Goal: Task Accomplishment & Management: Manage account settings

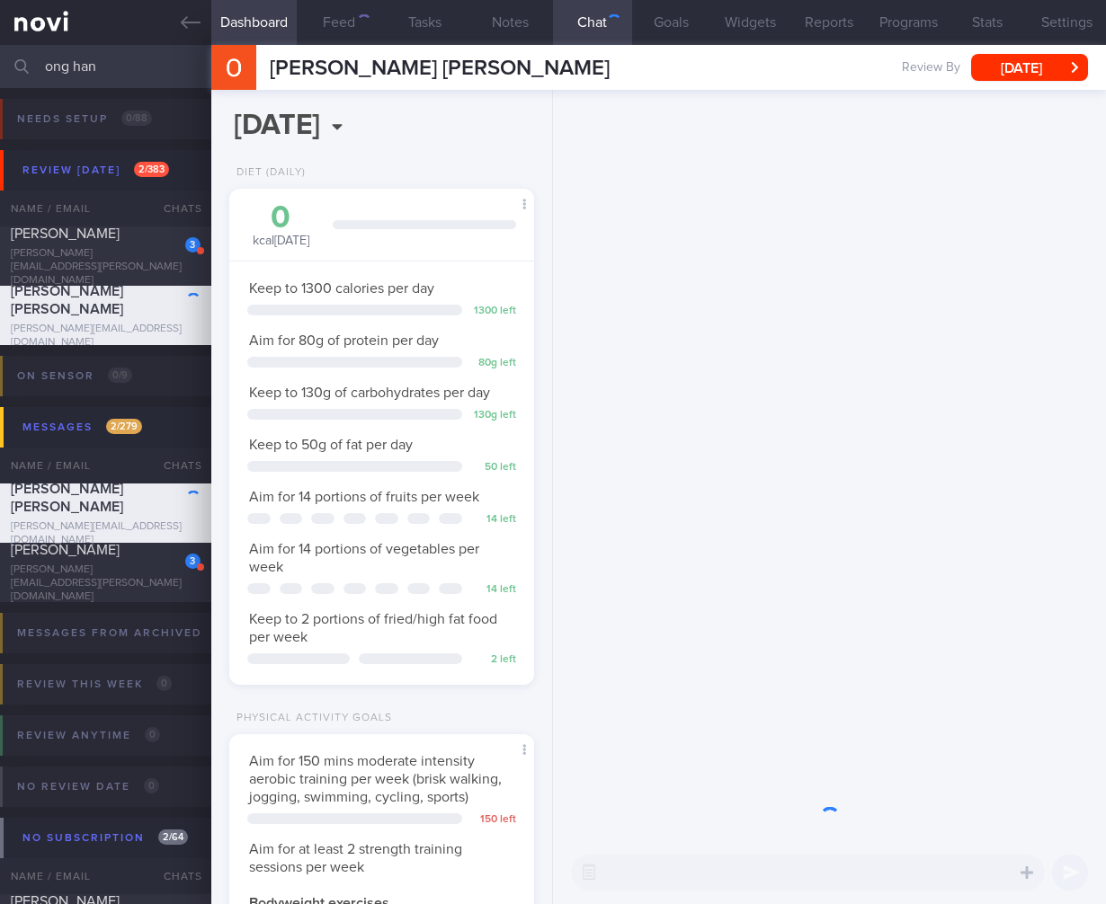
scroll to position [133, 266]
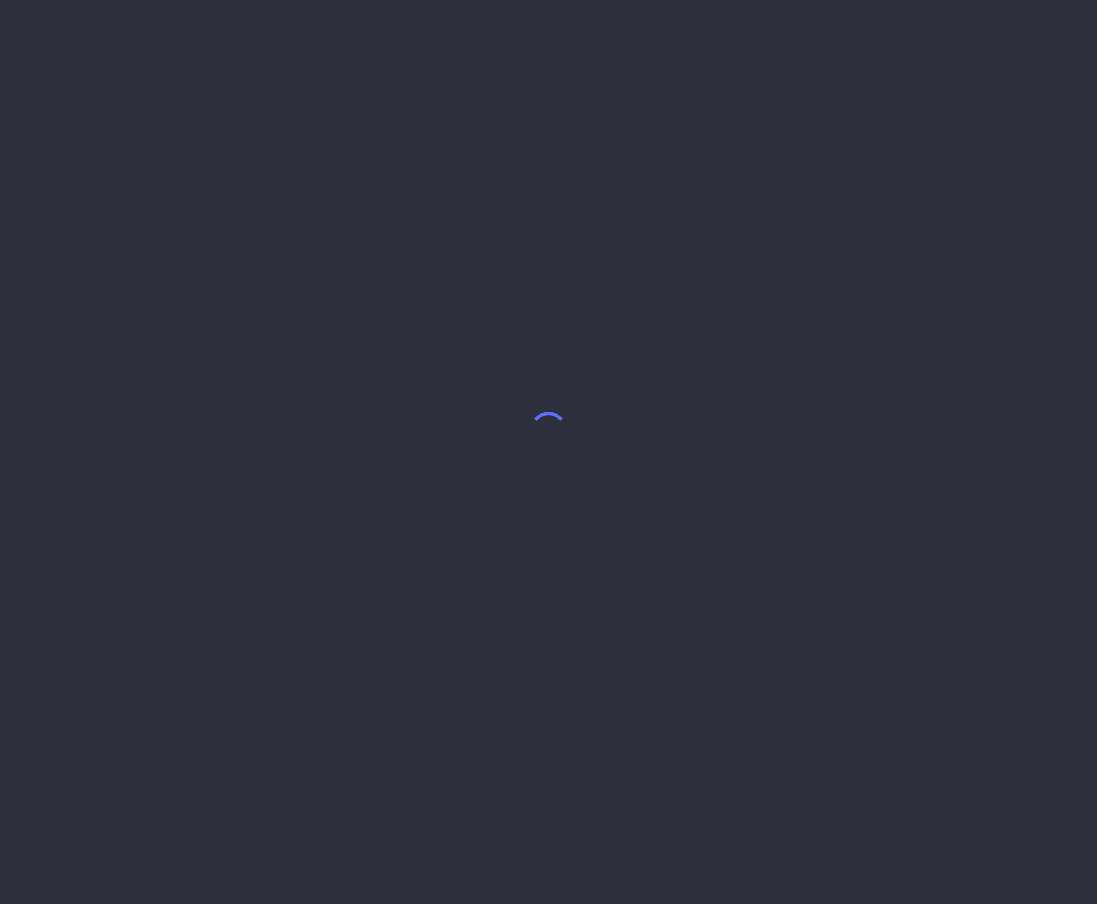
select select "7"
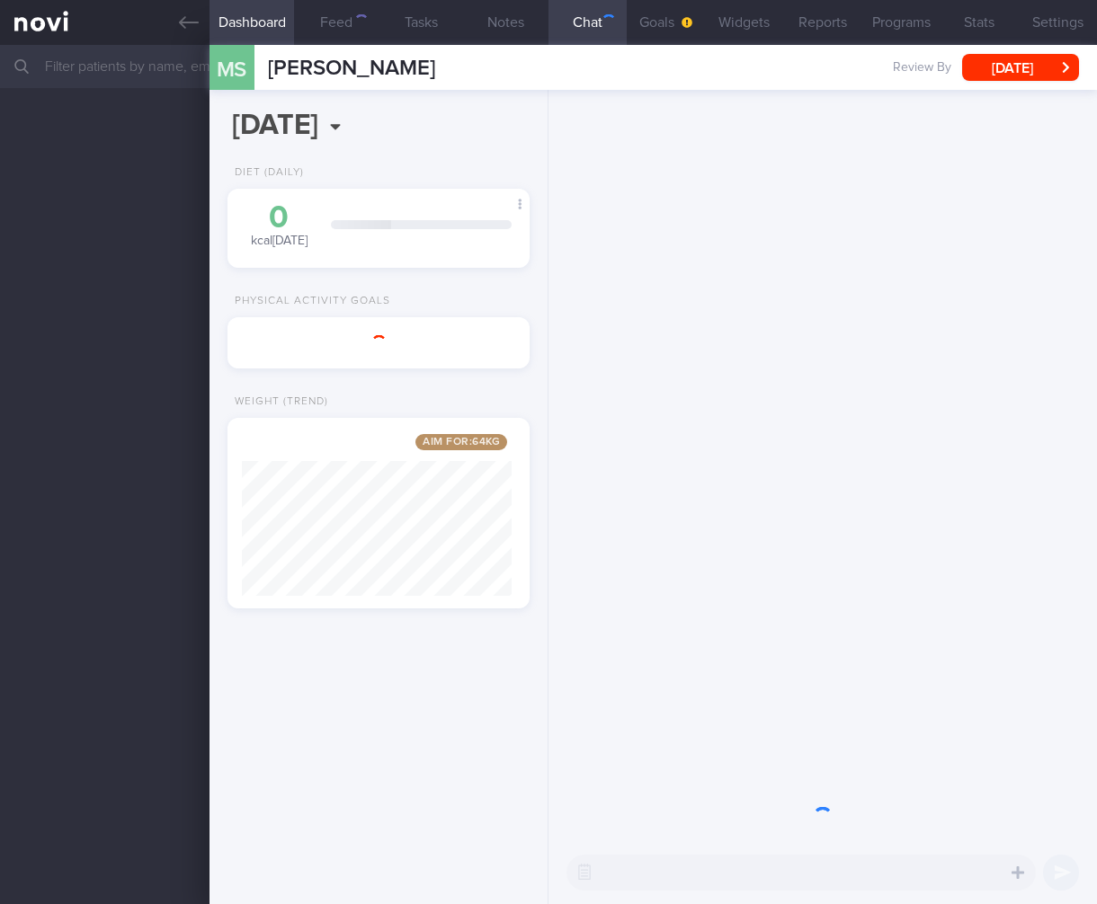
scroll to position [161, 270]
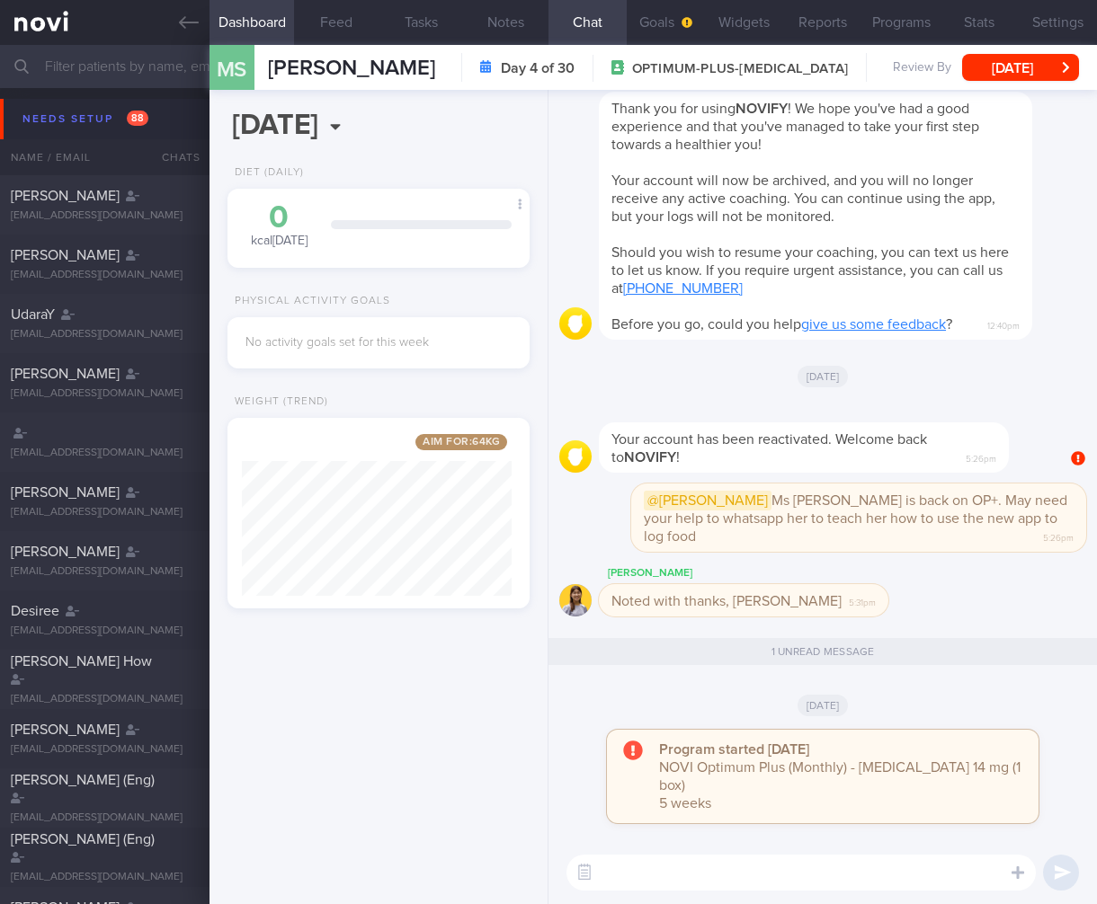
click at [67, 60] on input "text" at bounding box center [548, 66] width 1097 height 43
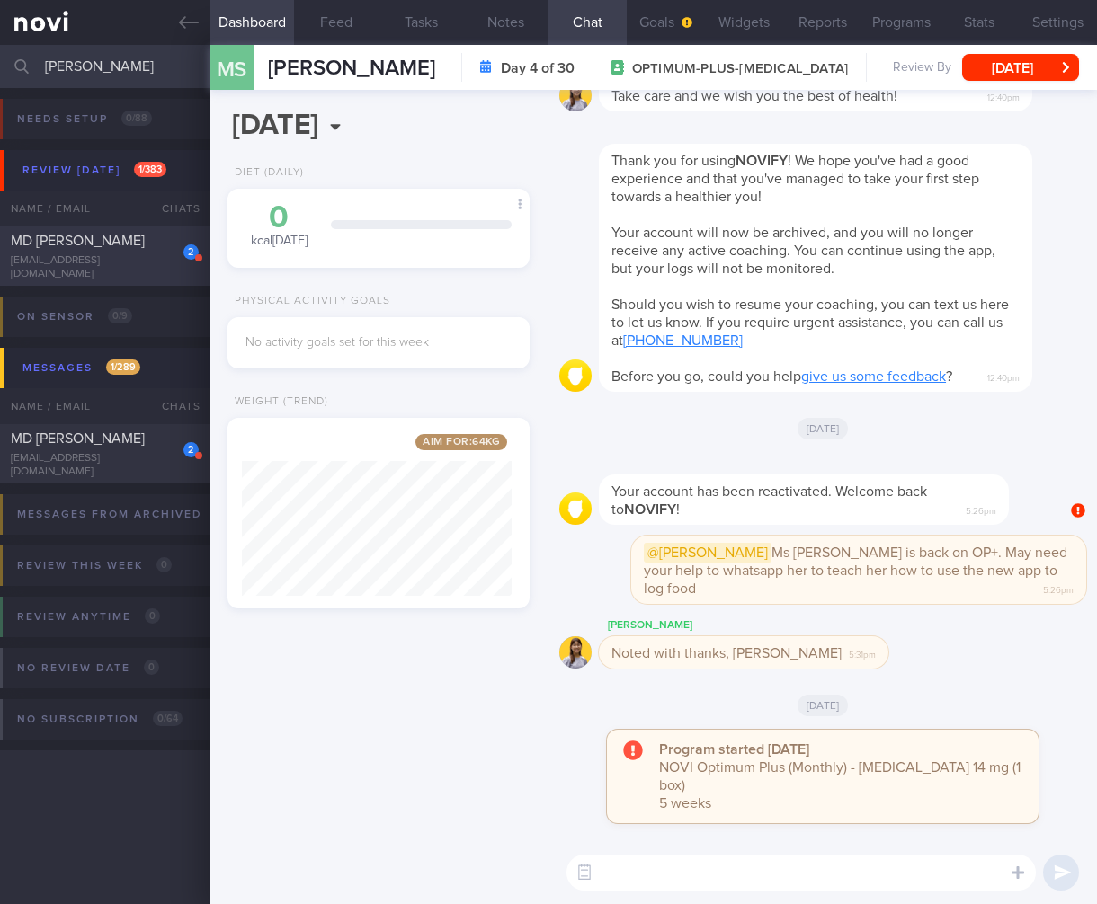
type input "murad"
click at [117, 270] on div "captsmurad@yahoo.com" at bounding box center [105, 267] width 188 height 27
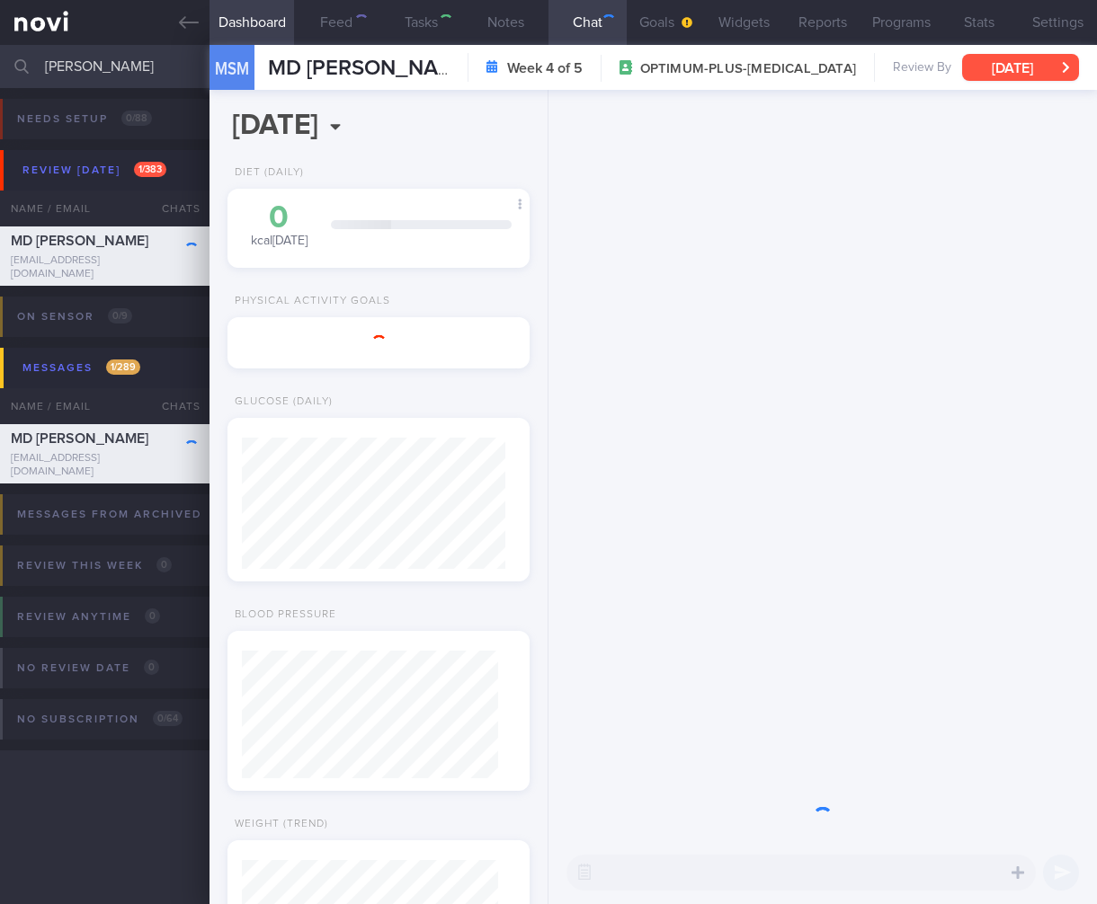
scroll to position [128, 256]
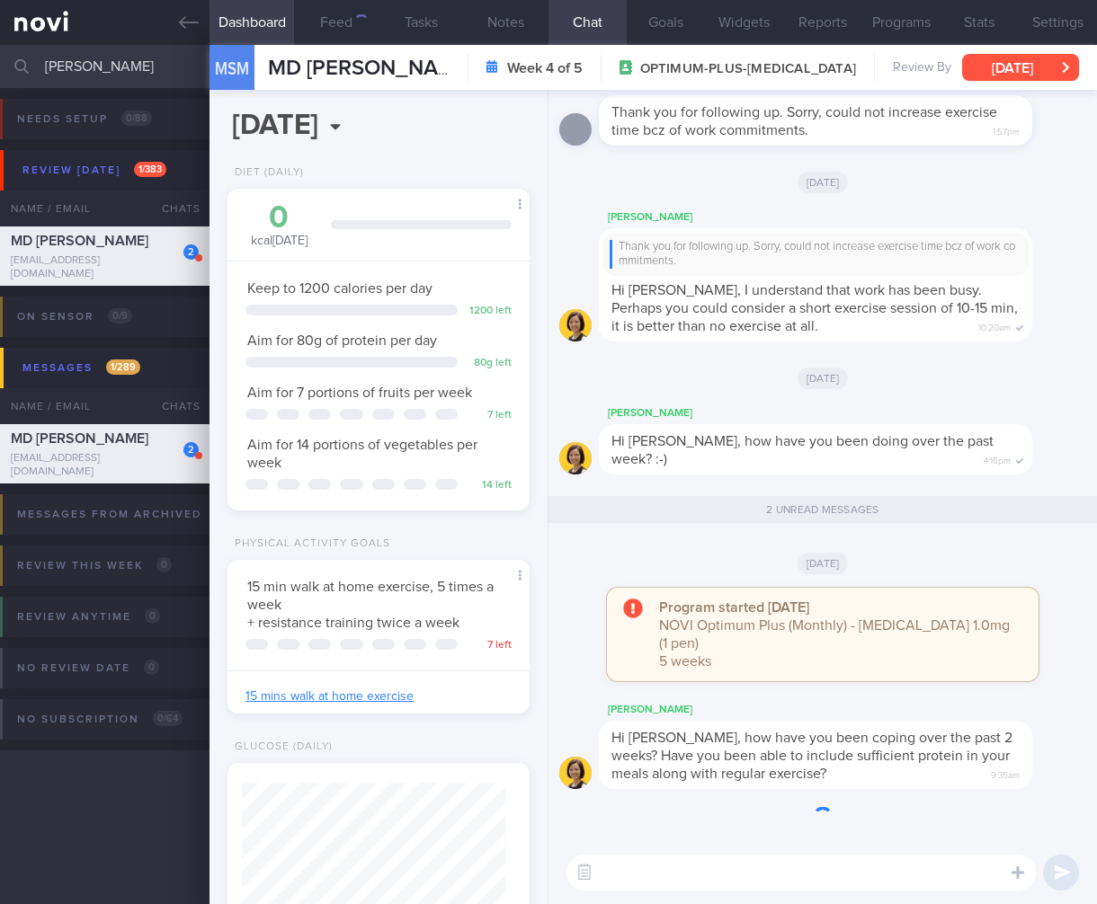
click at [1034, 72] on button "Tue, 29 Jul" at bounding box center [1020, 67] width 117 height 27
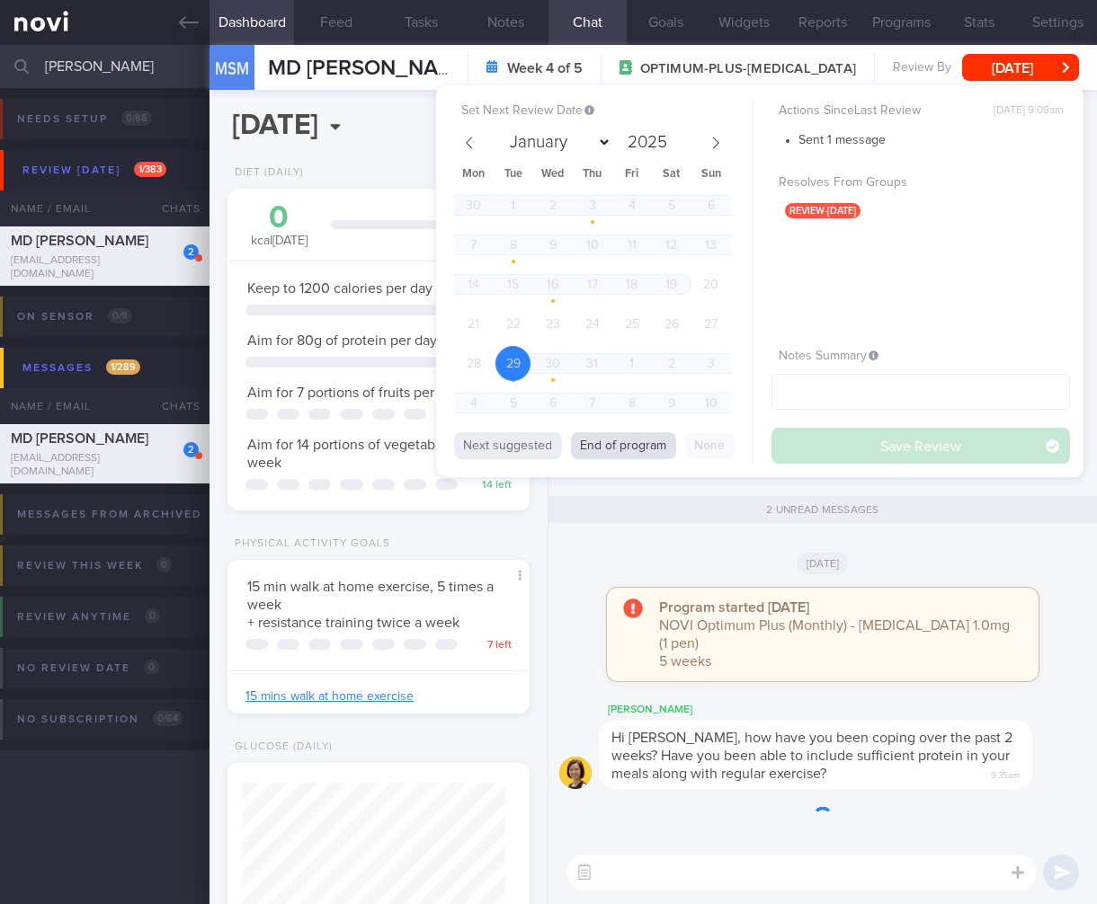
click at [593, 435] on button "End of program" at bounding box center [623, 445] width 105 height 27
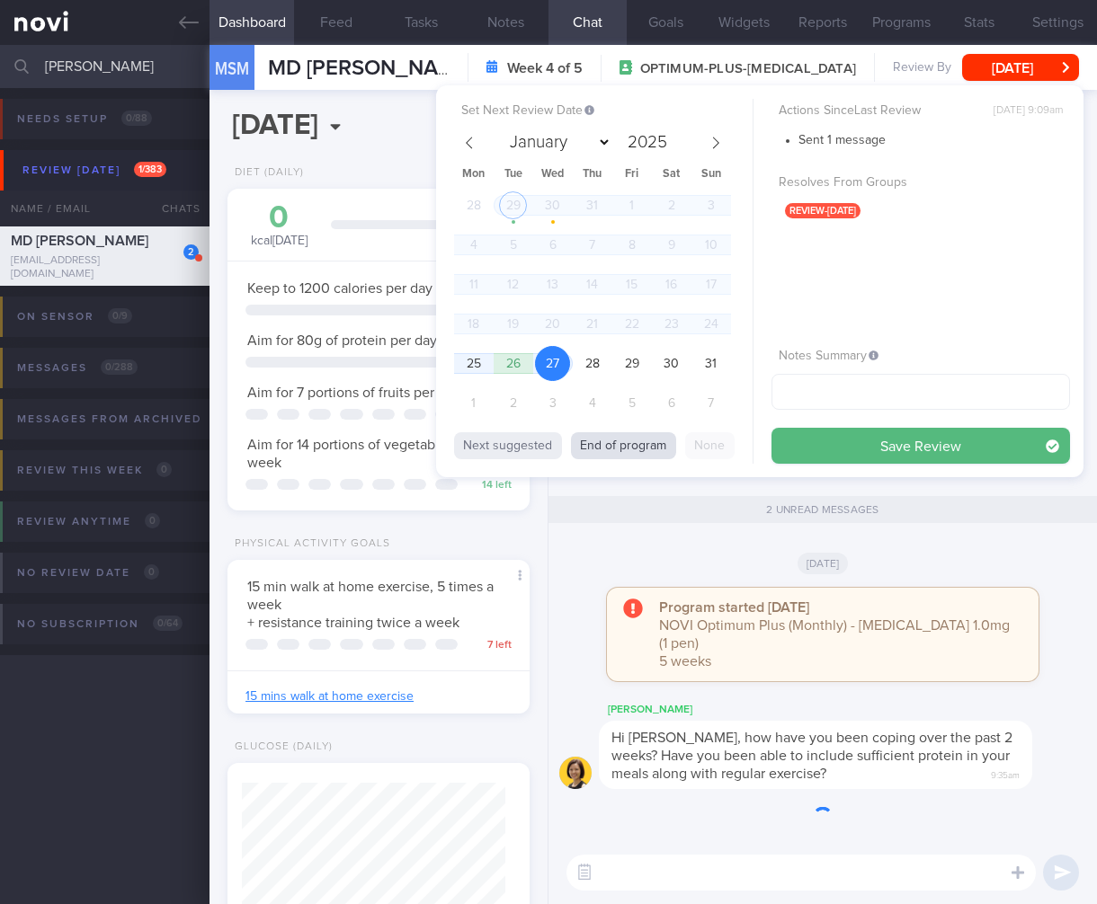
select select "7"
click at [593, 441] on button "End of program" at bounding box center [623, 445] width 105 height 27
click at [471, 360] on span "25" at bounding box center [473, 363] width 35 height 35
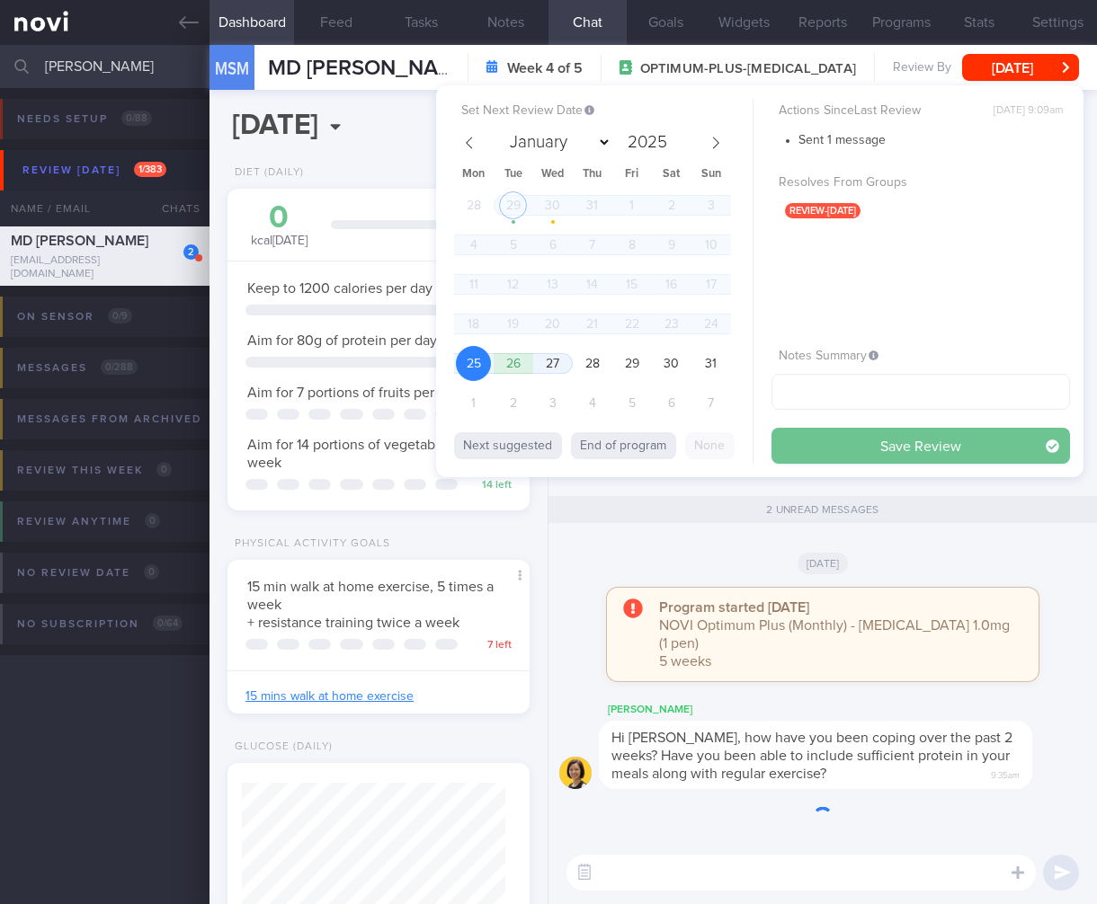
click at [933, 447] on button "Save Review" at bounding box center [920, 446] width 299 height 36
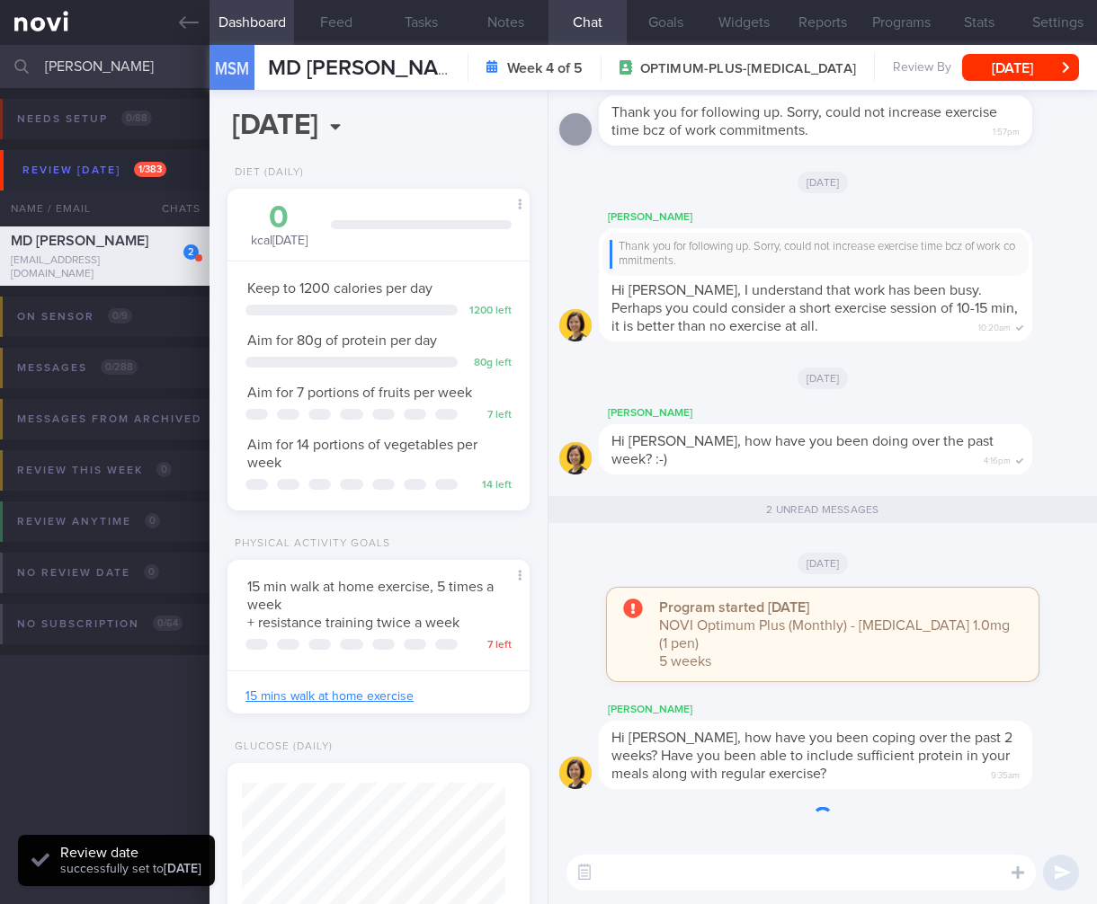
click at [950, 639] on span "NOVI Optimum Plus (Monthly) - Wegovy 1.0mg (1 pen)" at bounding box center [834, 635] width 351 height 32
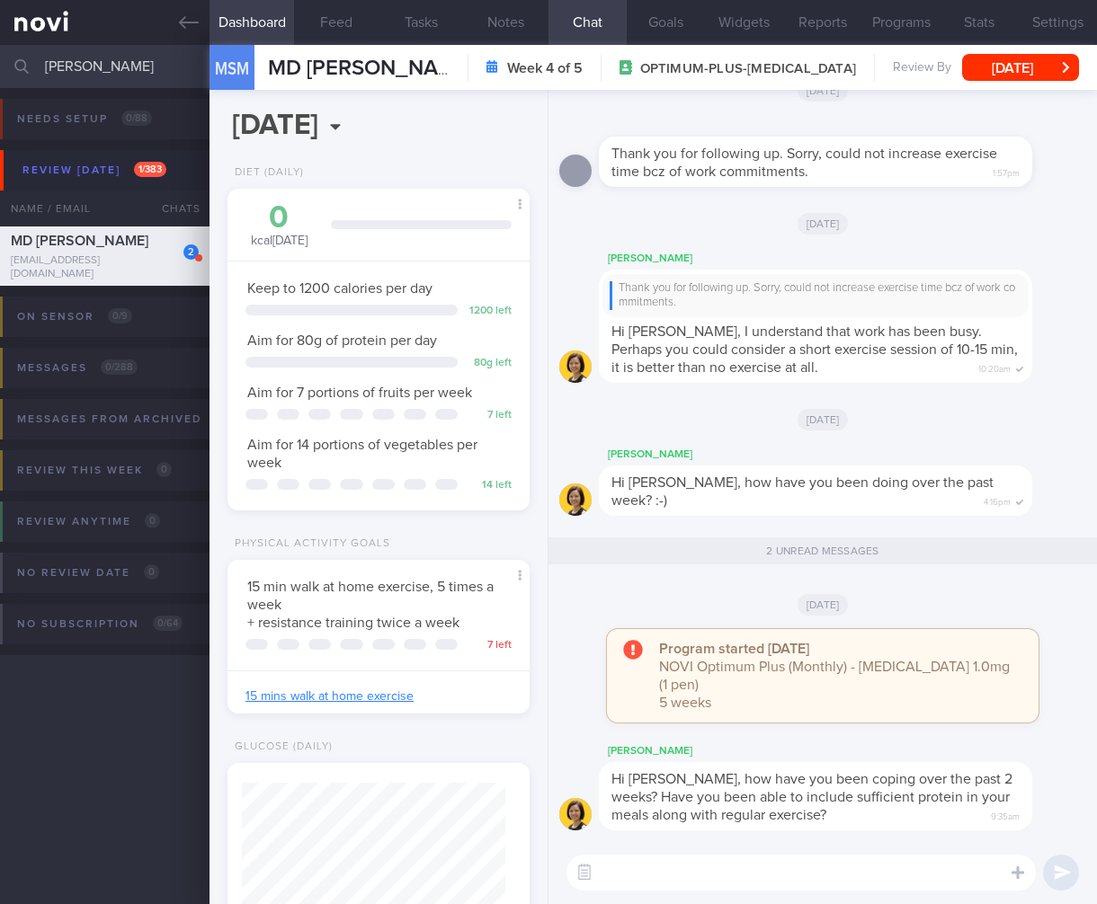
drag, startPoint x: 114, startPoint y: 58, endPoint x: -85, endPoint y: 58, distance: 198.7
click at [0, 58] on html "You are offline! Some functionality will be unavailable Patients New Users Coac…" at bounding box center [548, 452] width 1097 height 904
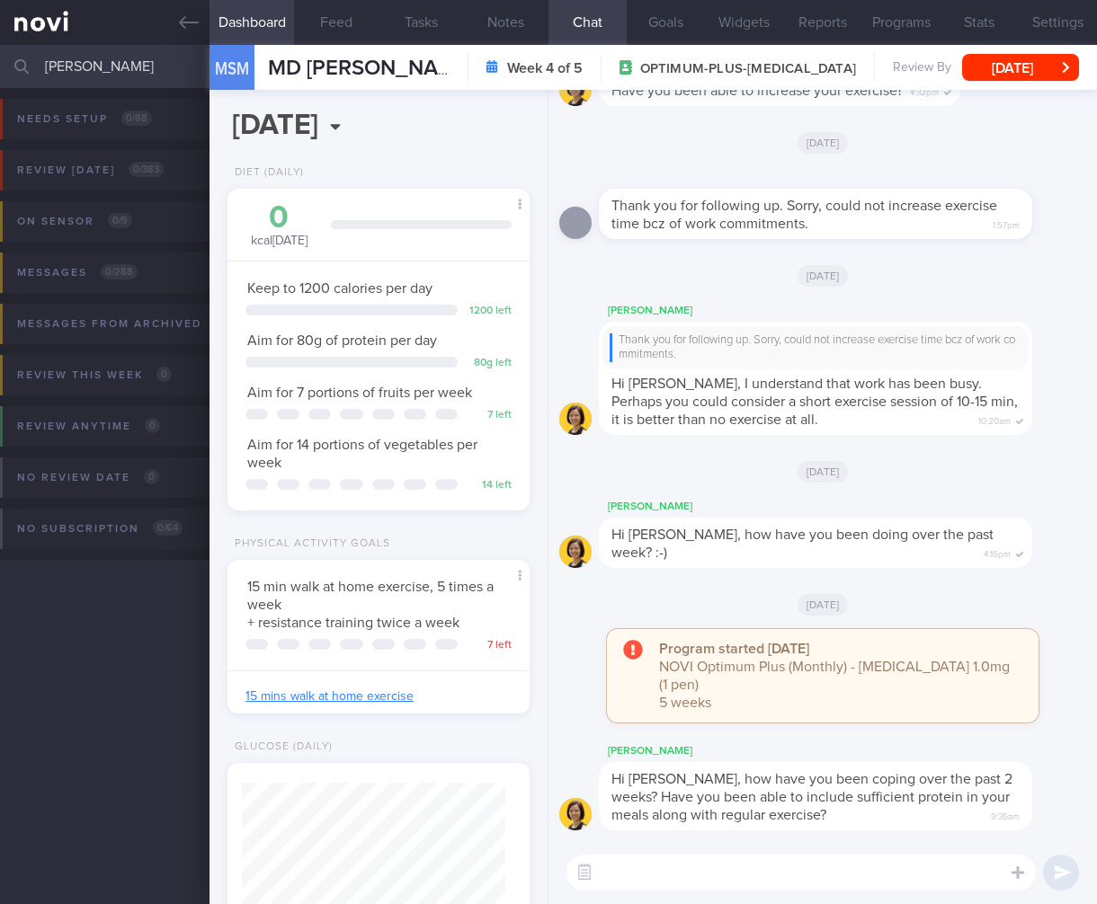
drag, startPoint x: 132, startPoint y: 65, endPoint x: -102, endPoint y: 66, distance: 233.8
click at [0, 66] on html "You are offline! Some functionality will be unavailable Patients New Users Coac…" at bounding box center [548, 452] width 1097 height 904
drag, startPoint x: 135, startPoint y: 59, endPoint x: -169, endPoint y: 62, distance: 303.9
click at [0, 62] on html "You are offline! Some functionality will be unavailable Patients New Users Coac…" at bounding box center [548, 452] width 1097 height 904
type input "j"
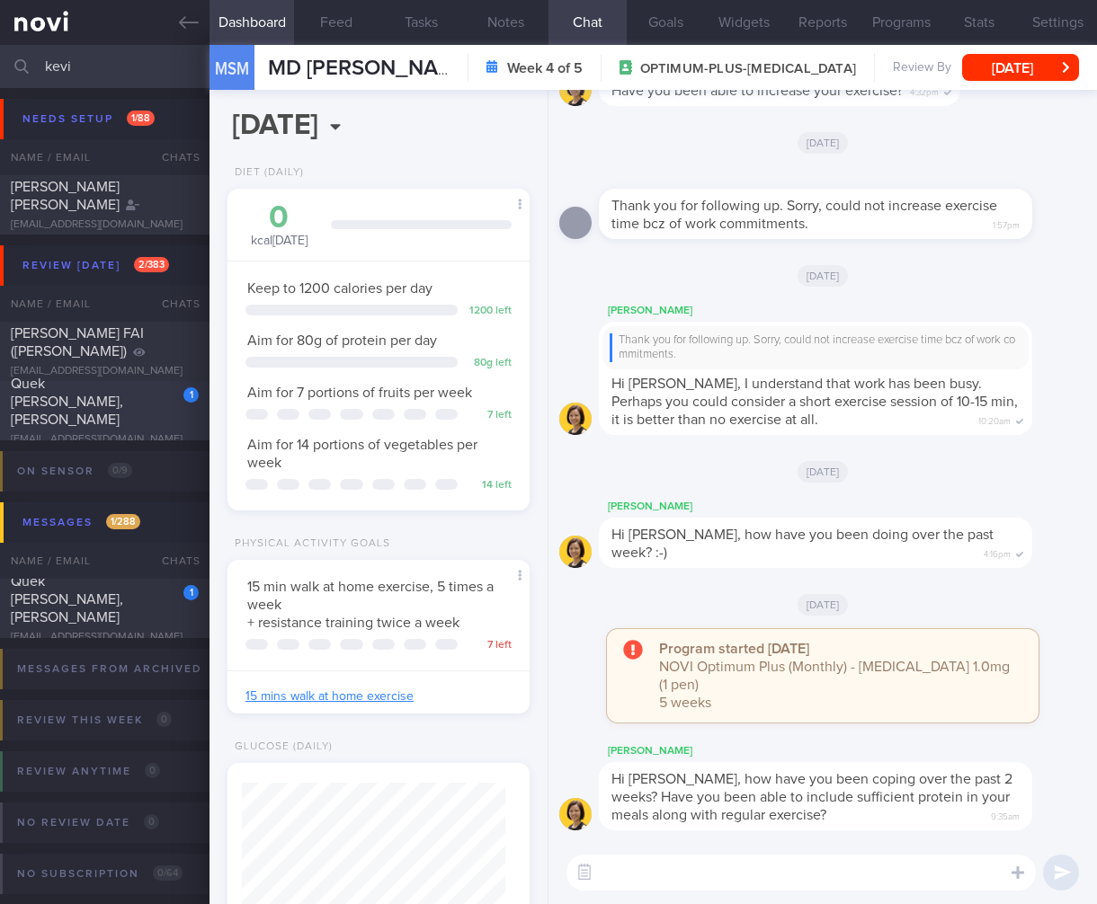
click at [92, 423] on div "1 Quek Tsiu Sheng, Kevin Myles myleskev@gmail.com" at bounding box center [104, 411] width 209 height 72
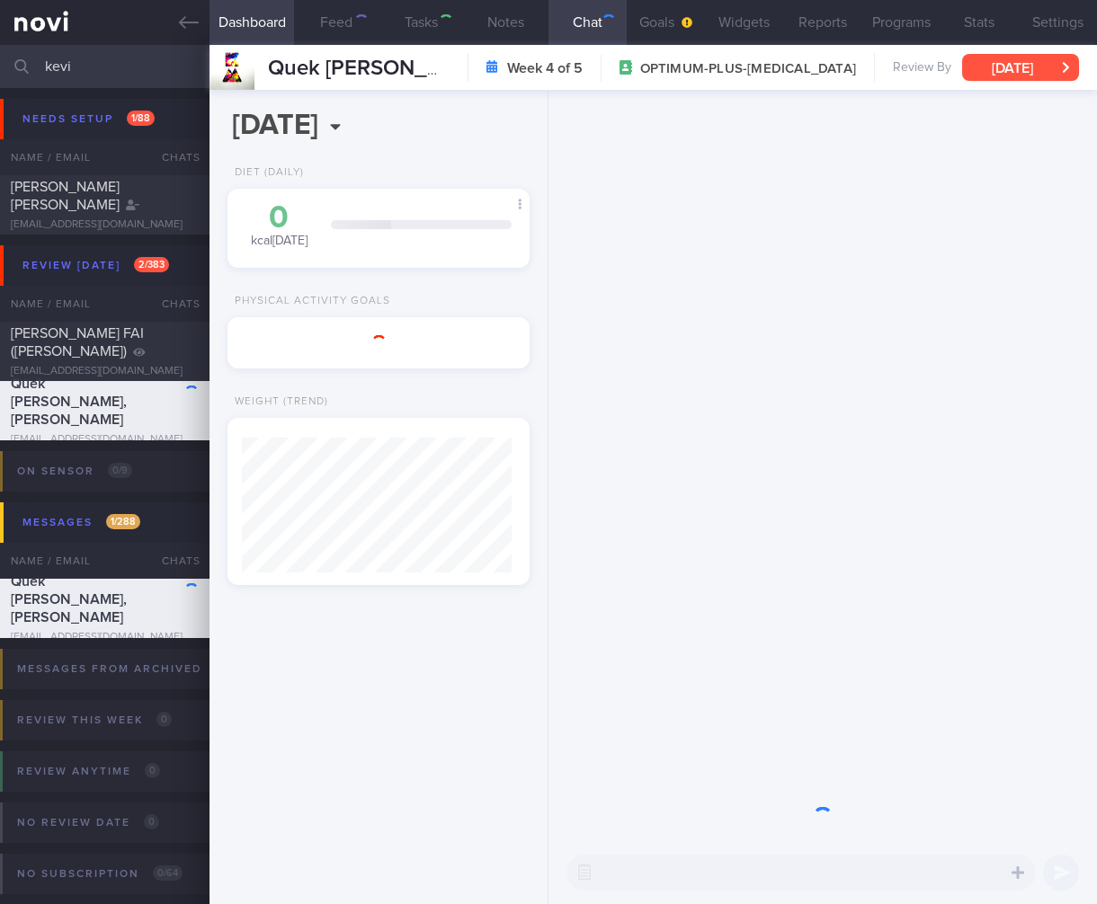
click at [1010, 55] on button "Fri, 1 Aug" at bounding box center [1020, 67] width 117 height 27
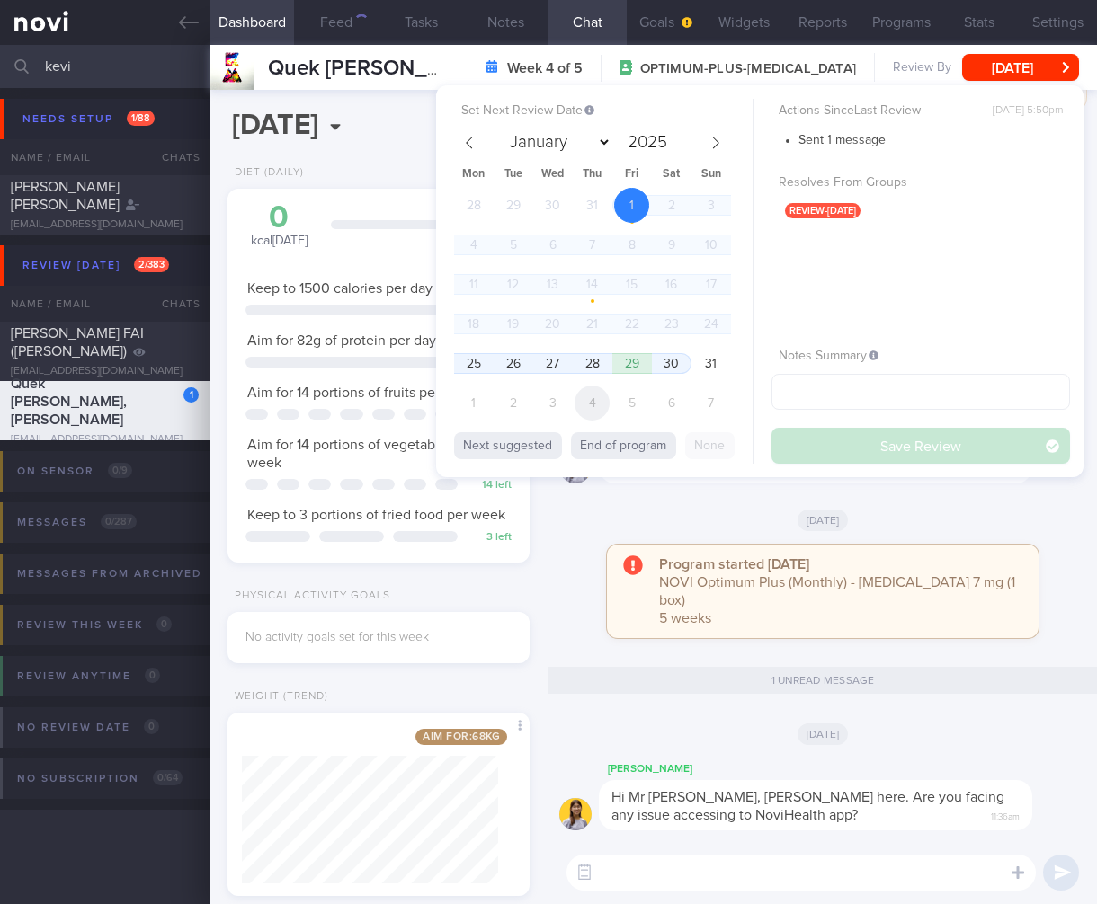
scroll to position [154, 256]
click at [486, 366] on span "25" at bounding box center [473, 363] width 35 height 35
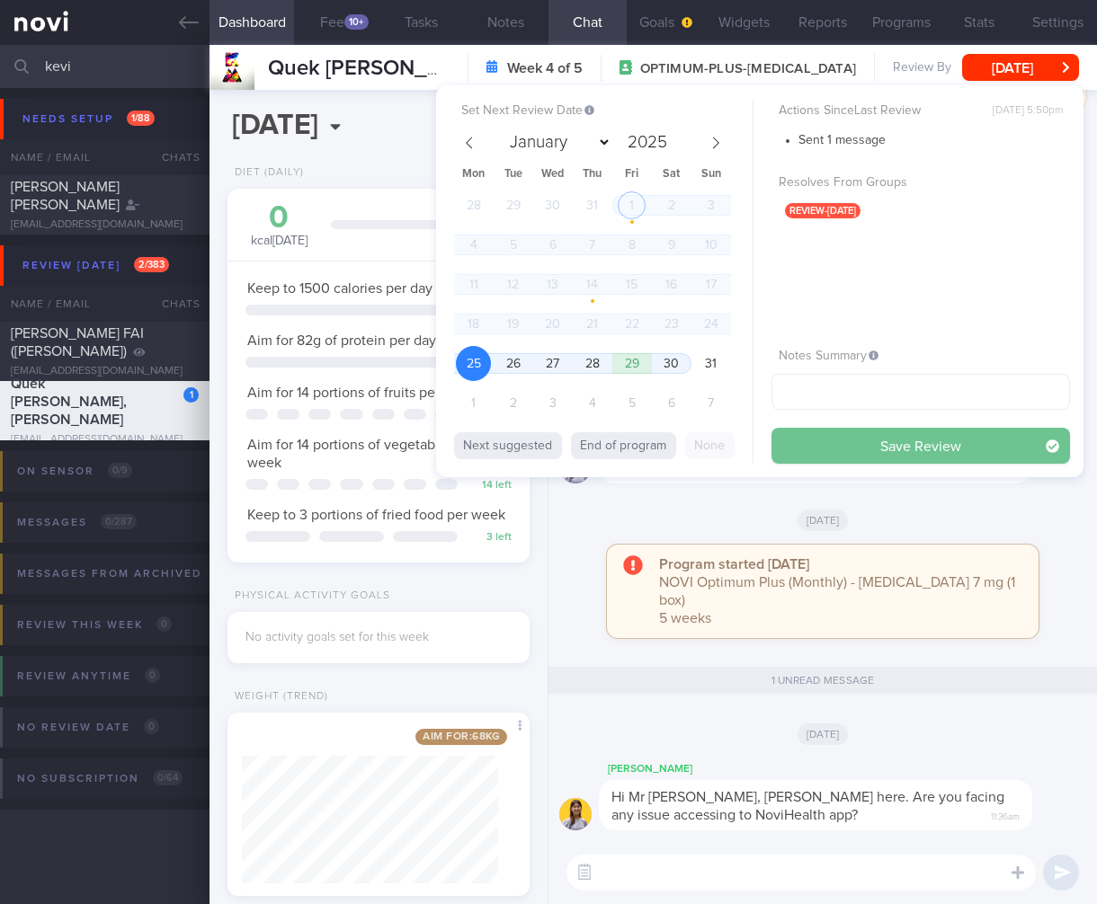
click at [943, 445] on button "Save Review" at bounding box center [920, 446] width 299 height 36
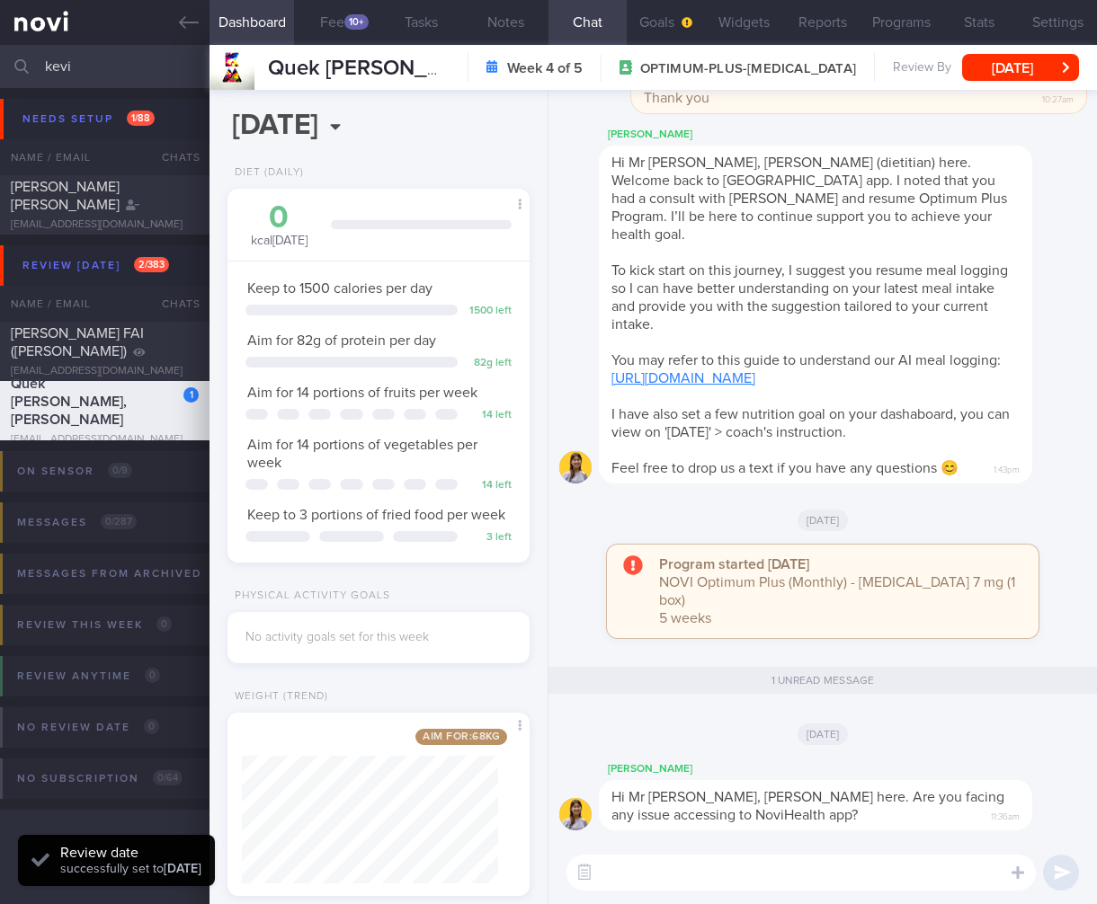
click at [862, 712] on div "Thu, 14 Aug" at bounding box center [822, 733] width 527 height 50
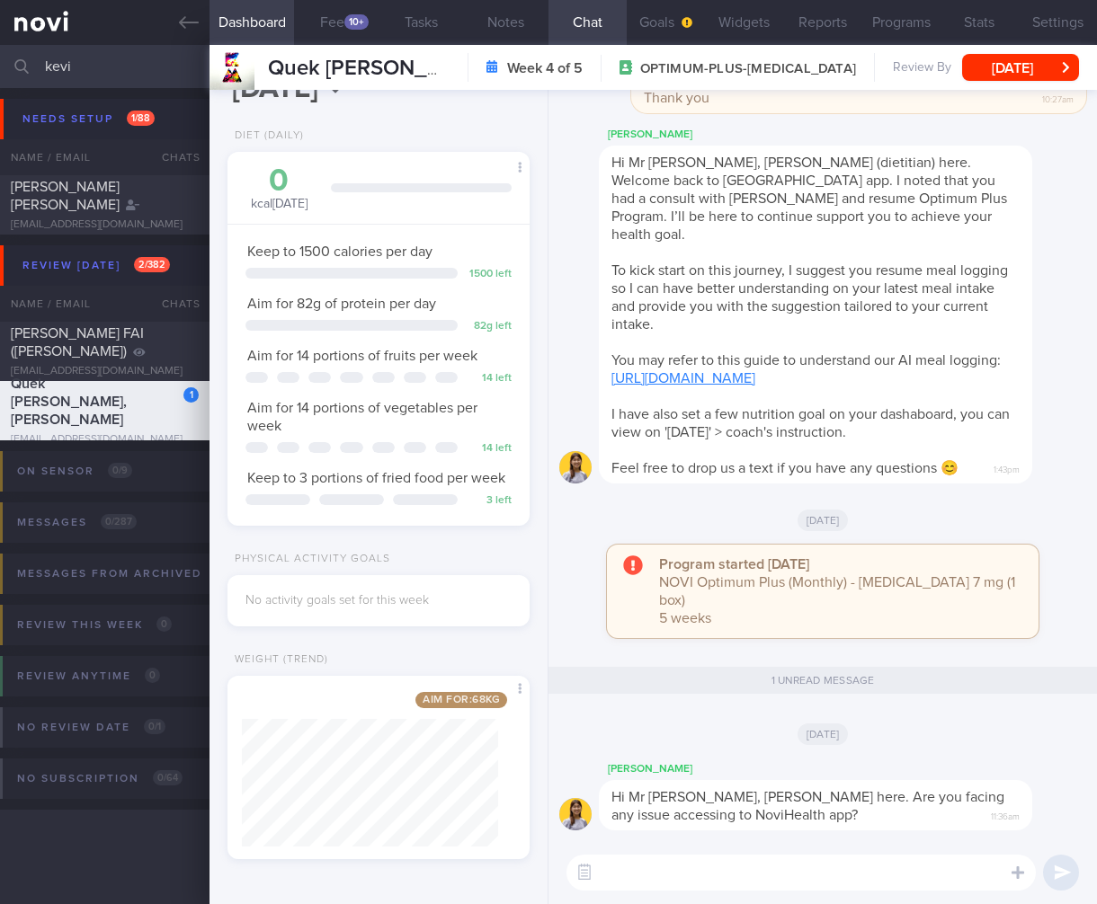
drag, startPoint x: 111, startPoint y: 69, endPoint x: -49, endPoint y: 45, distance: 161.0
click at [0, 45] on html "You are offline! Some functionality will be unavailable Patients New Users Coac…" at bounding box center [548, 452] width 1097 height 904
drag, startPoint x: 102, startPoint y: 75, endPoint x: -55, endPoint y: 68, distance: 156.6
click at [0, 68] on html "You are offline! Some functionality will be unavailable Patients New Users Coac…" at bounding box center [548, 452] width 1097 height 904
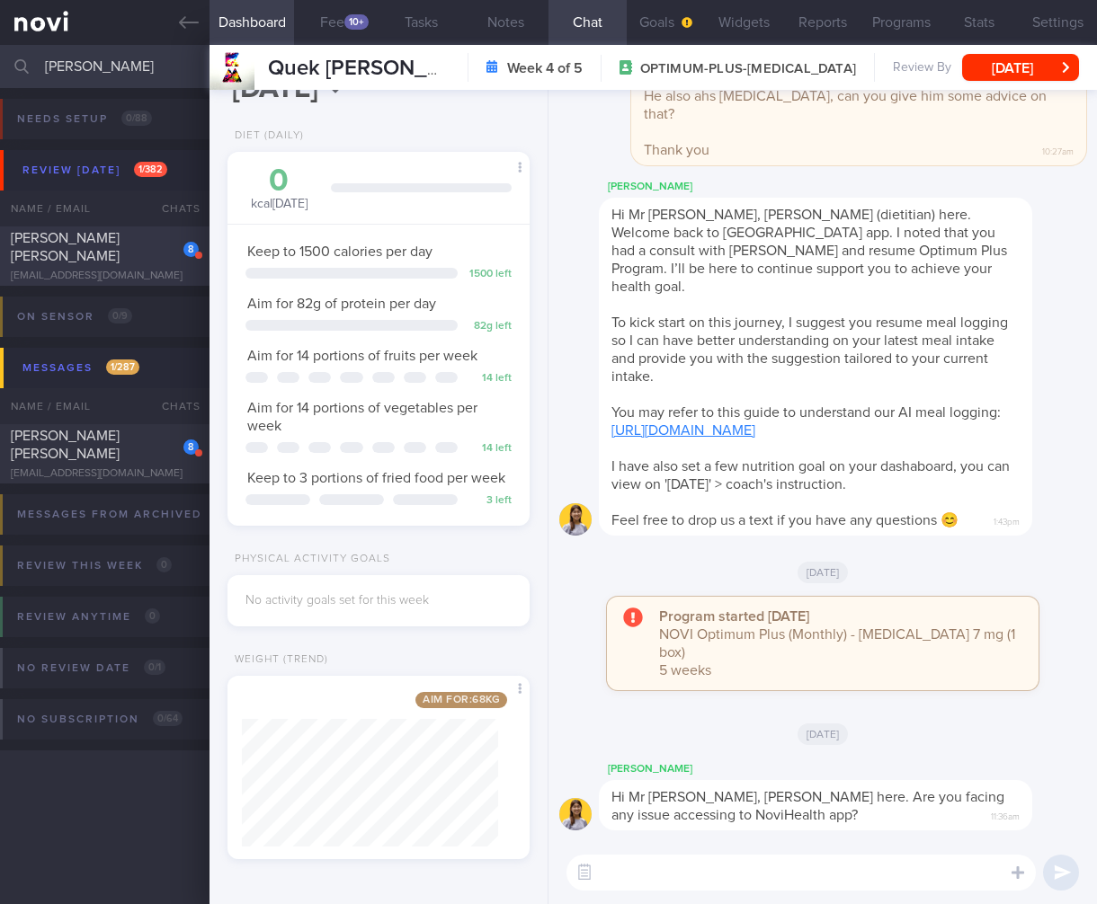
type input "lisa gan"
click at [152, 253] on div "LISA GAN TOMLINS" at bounding box center [102, 247] width 183 height 36
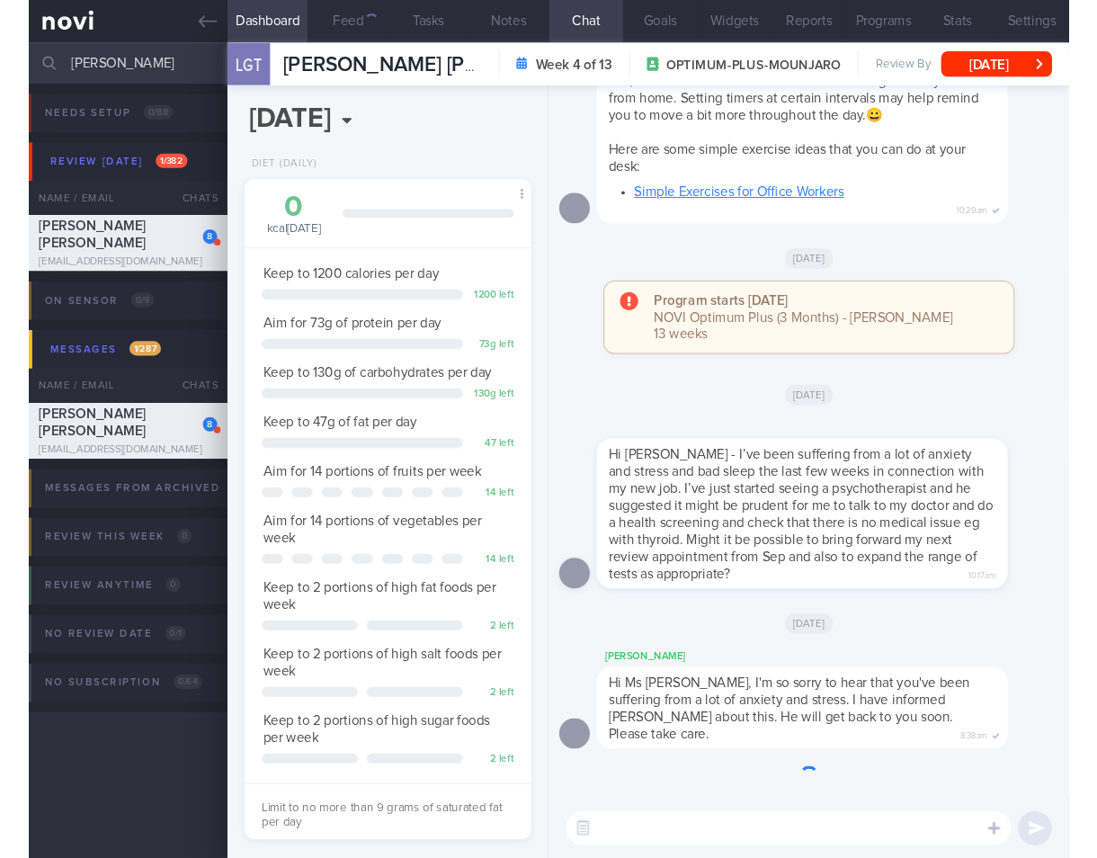
scroll to position [154, 256]
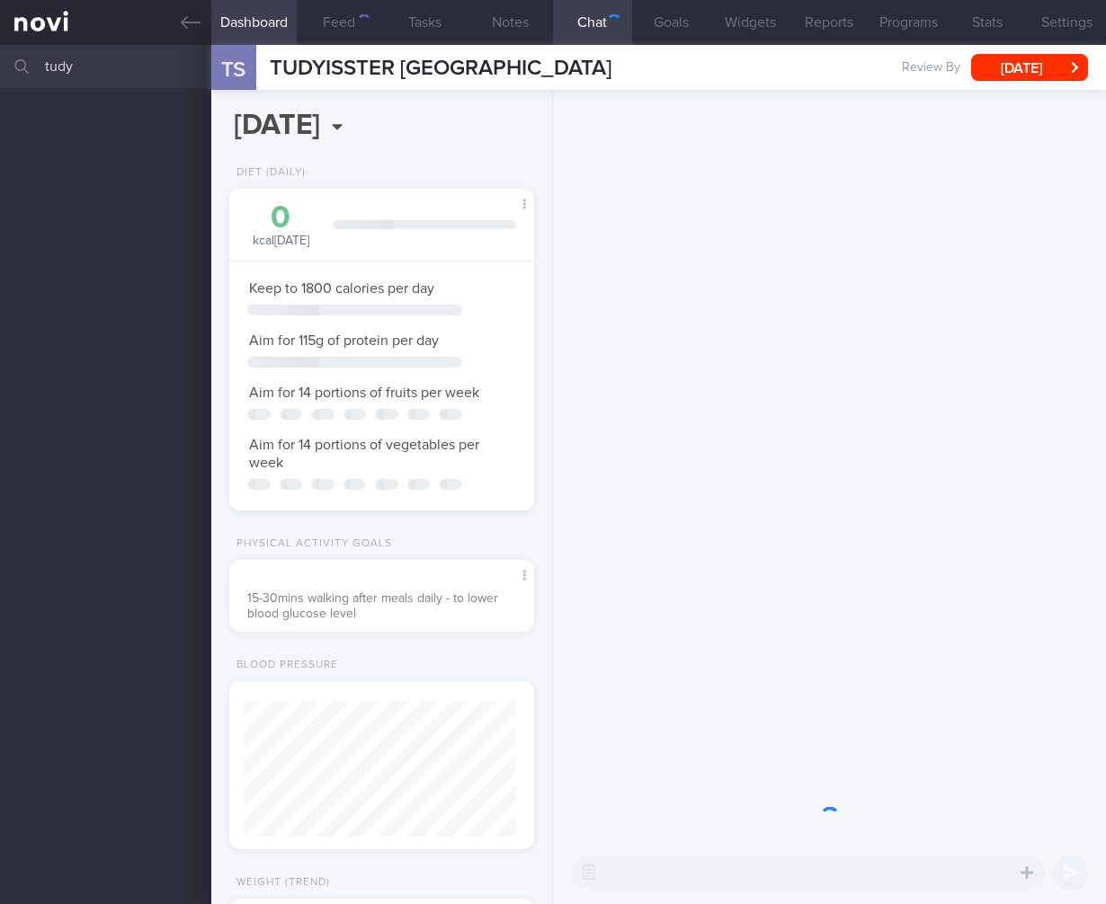
select select "7"
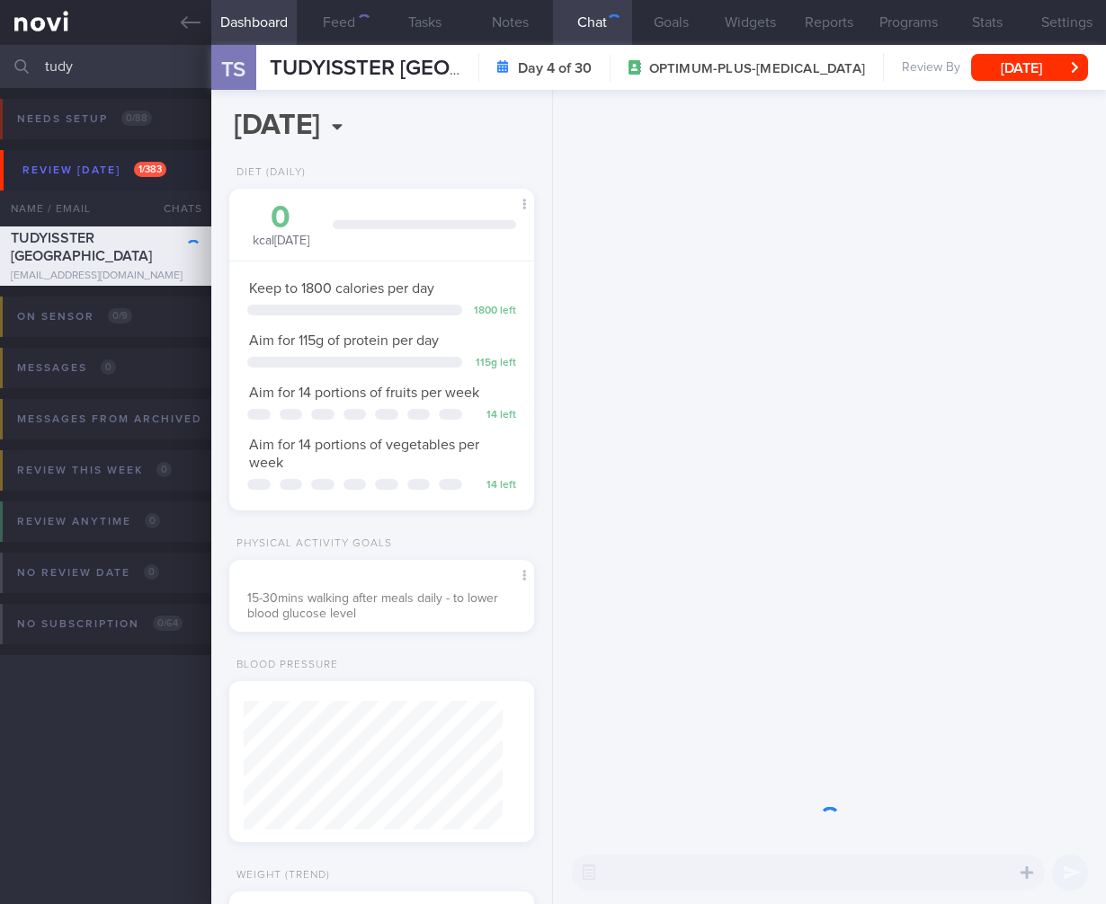
scroll to position [898944, 898840]
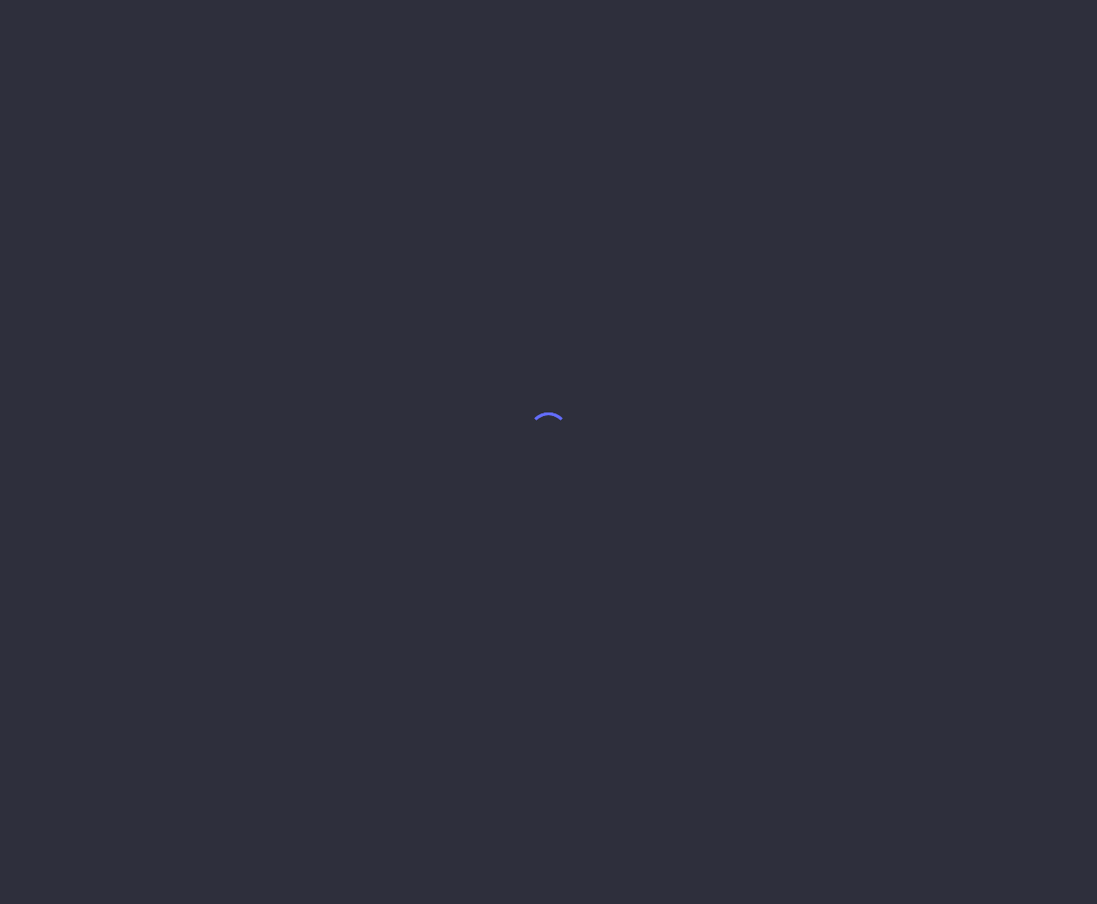
select select "5"
select select "7"
select select "6"
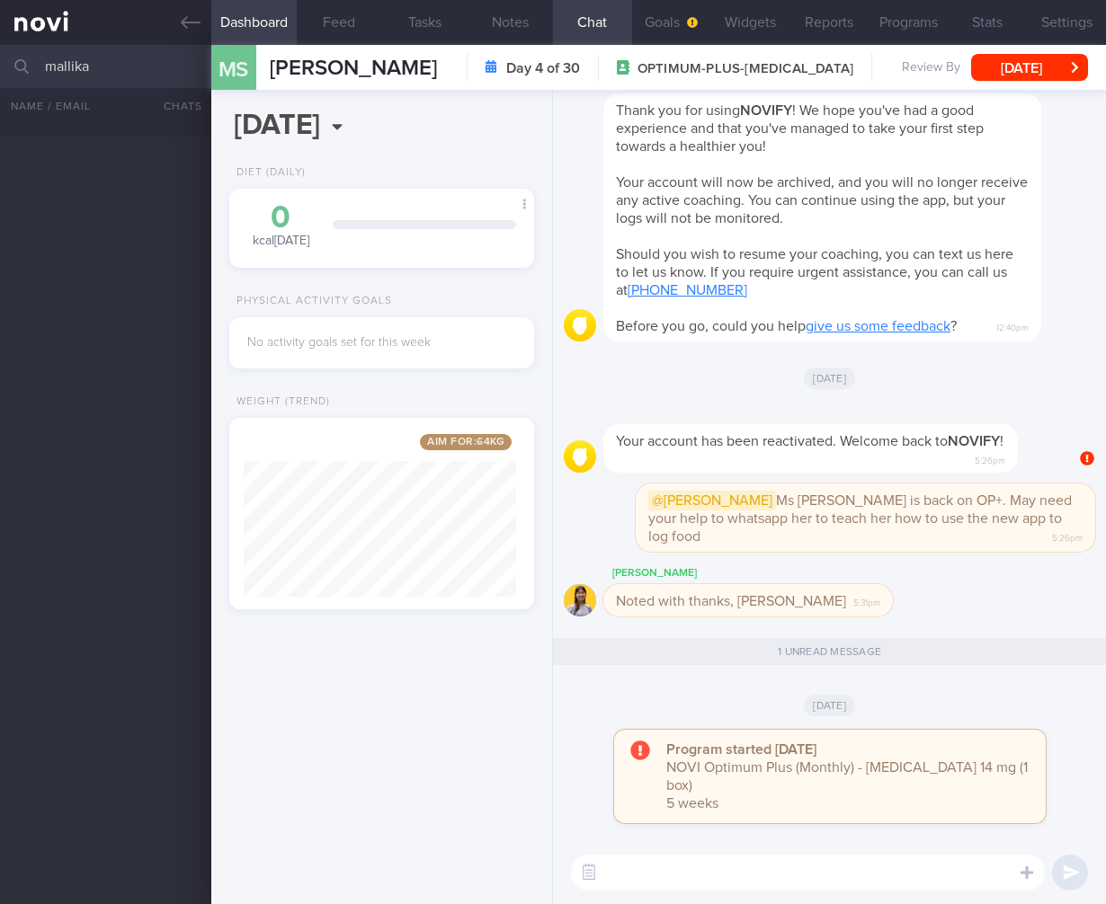
select select "7"
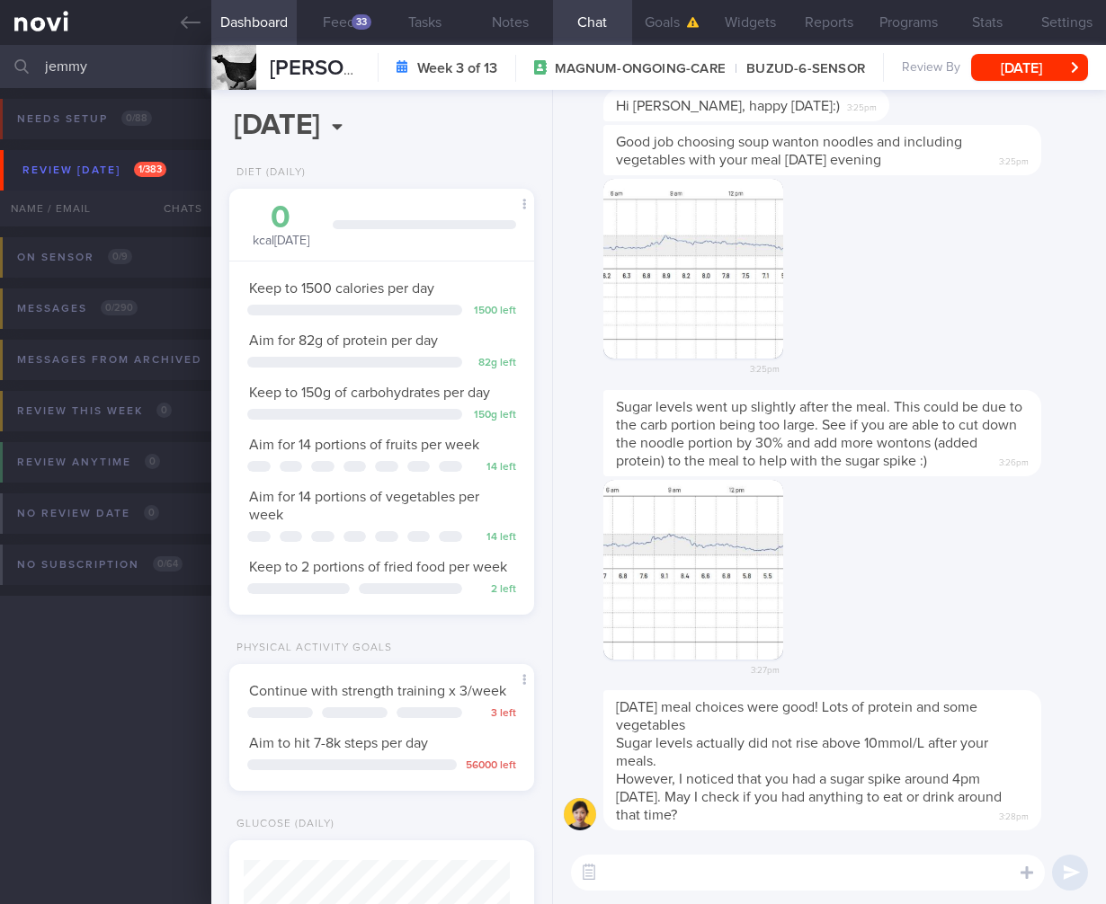
select select "7"
